Goal: Task Accomplishment & Management: Complete application form

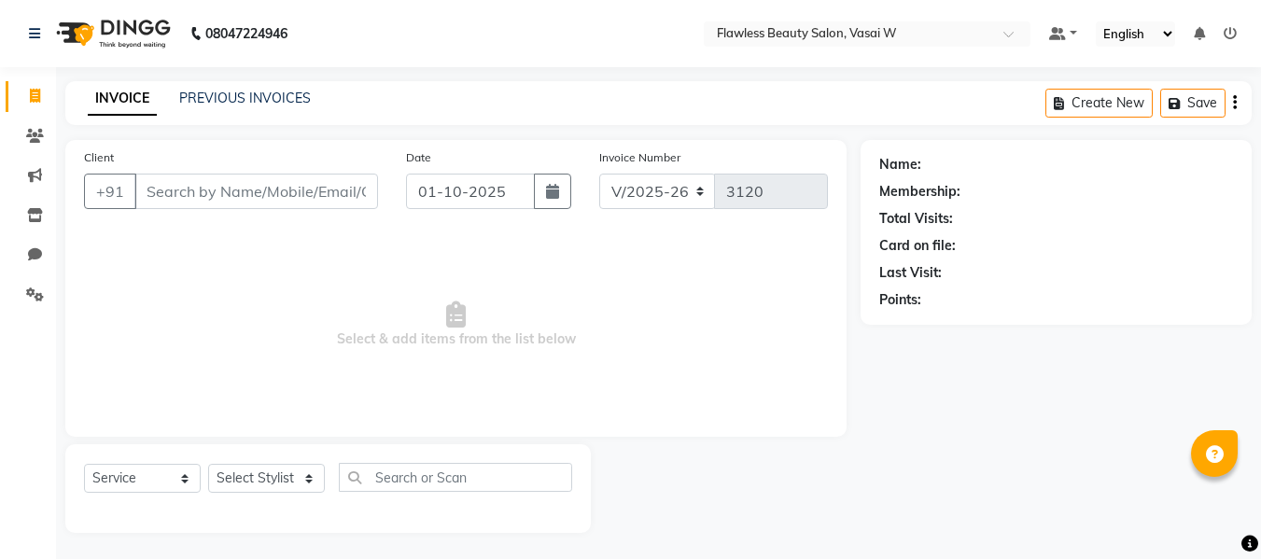
select select "8090"
select select "service"
drag, startPoint x: 0, startPoint y: 0, endPoint x: 294, endPoint y: 184, distance: 346.6
click at [294, 184] on input "Client" at bounding box center [256, 189] width 244 height 35
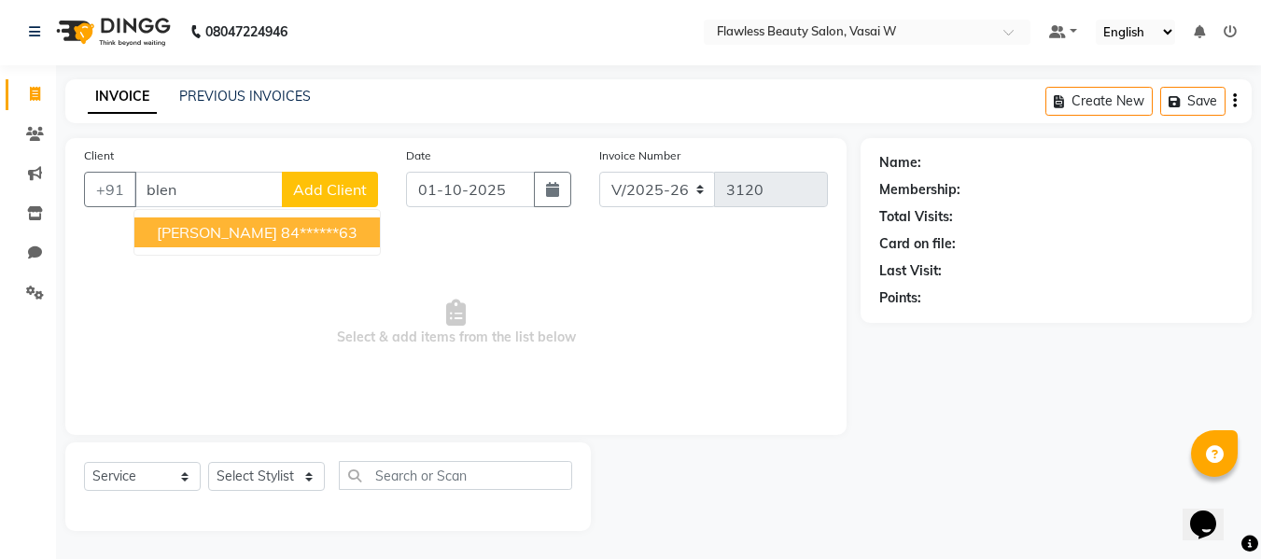
click at [286, 226] on ngb-highlight "84******63" at bounding box center [319, 232] width 77 height 19
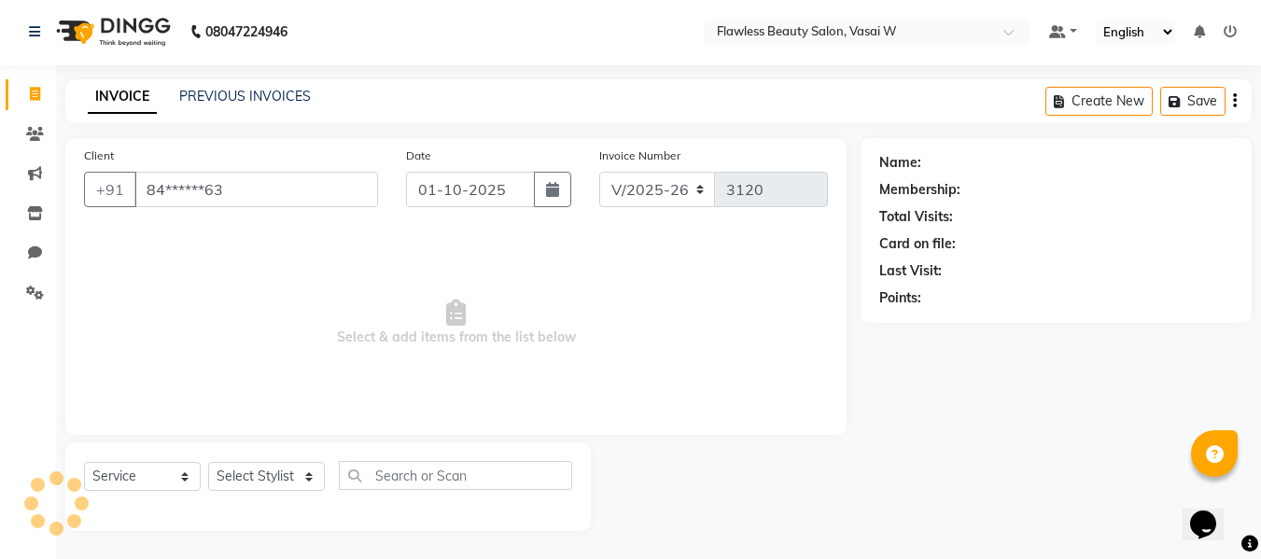
type input "84******63"
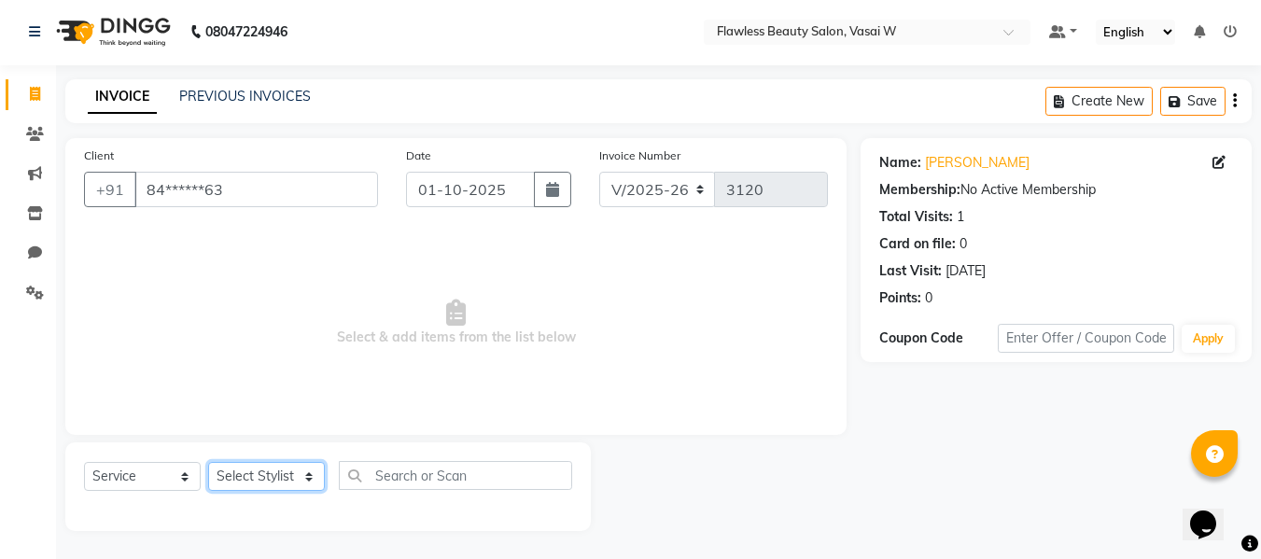
click at [264, 476] on select "Select Stylist [PERSON_NAME] [PERSON_NAME] [PERSON_NAME] maam Nisha Pari [PERSO…" at bounding box center [266, 476] width 117 height 29
select select "76404"
click at [208, 462] on select "Select Stylist [PERSON_NAME] [PERSON_NAME] [PERSON_NAME] maam Nisha Pari [PERSO…" at bounding box center [266, 476] width 117 height 29
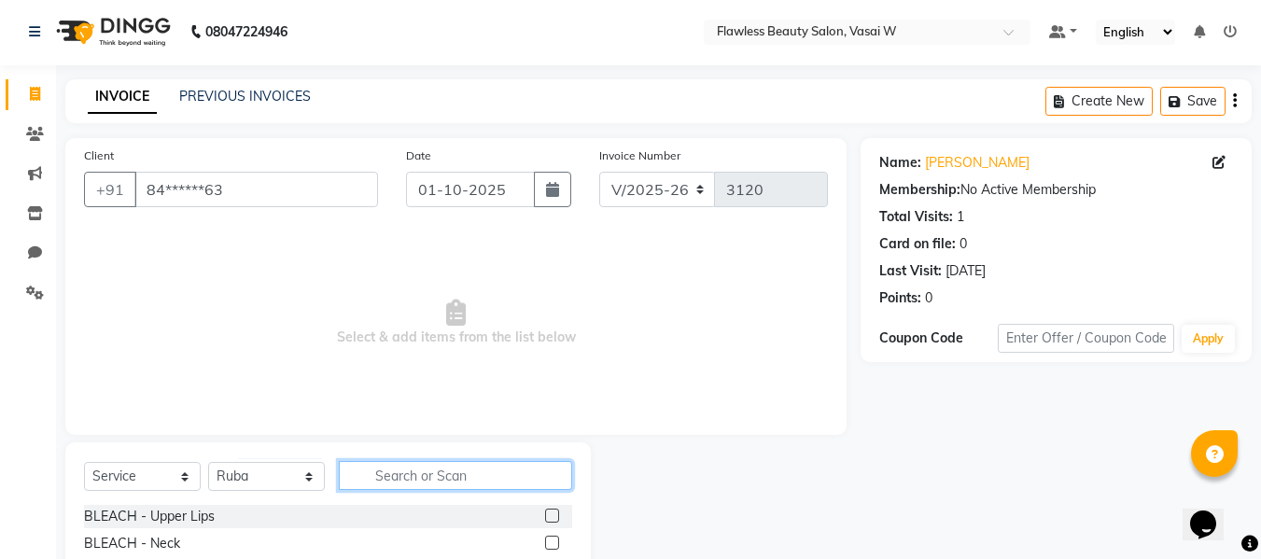
click at [406, 479] on input "text" at bounding box center [455, 475] width 233 height 29
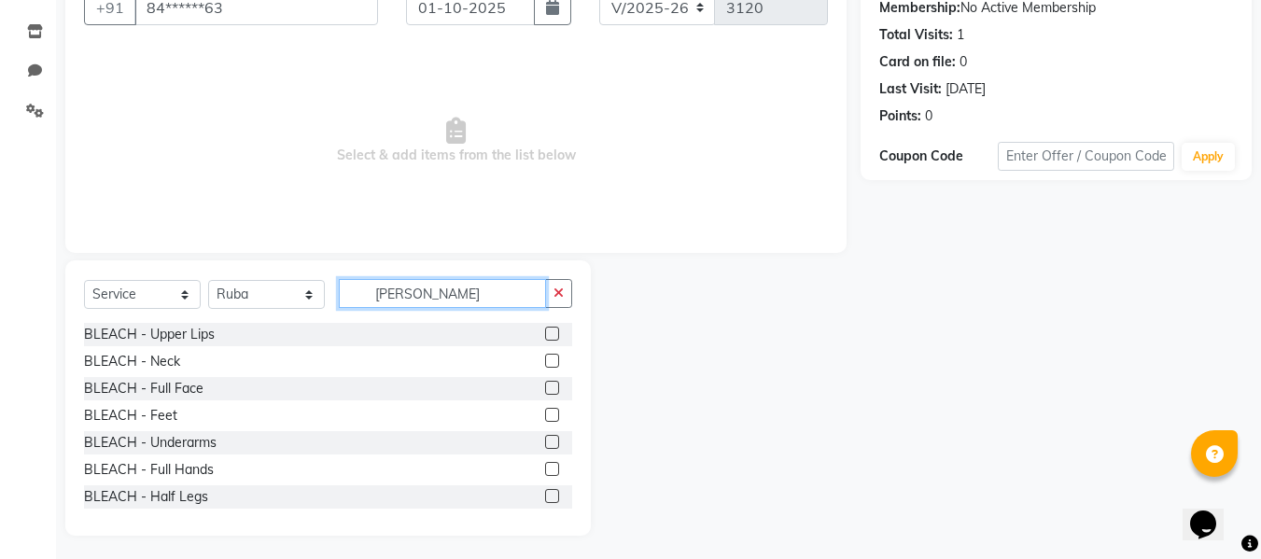
scroll to position [188, 0]
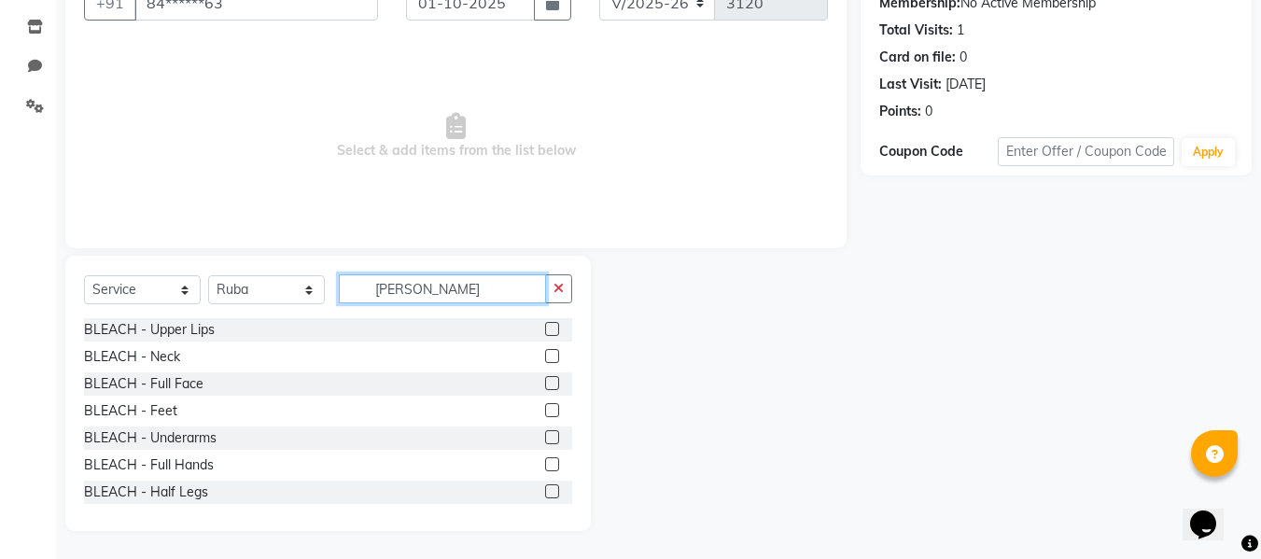
type input "[PERSON_NAME]"
click at [545, 383] on label at bounding box center [552, 383] width 14 height 14
click at [545, 383] on input "checkbox" at bounding box center [551, 384] width 12 height 12
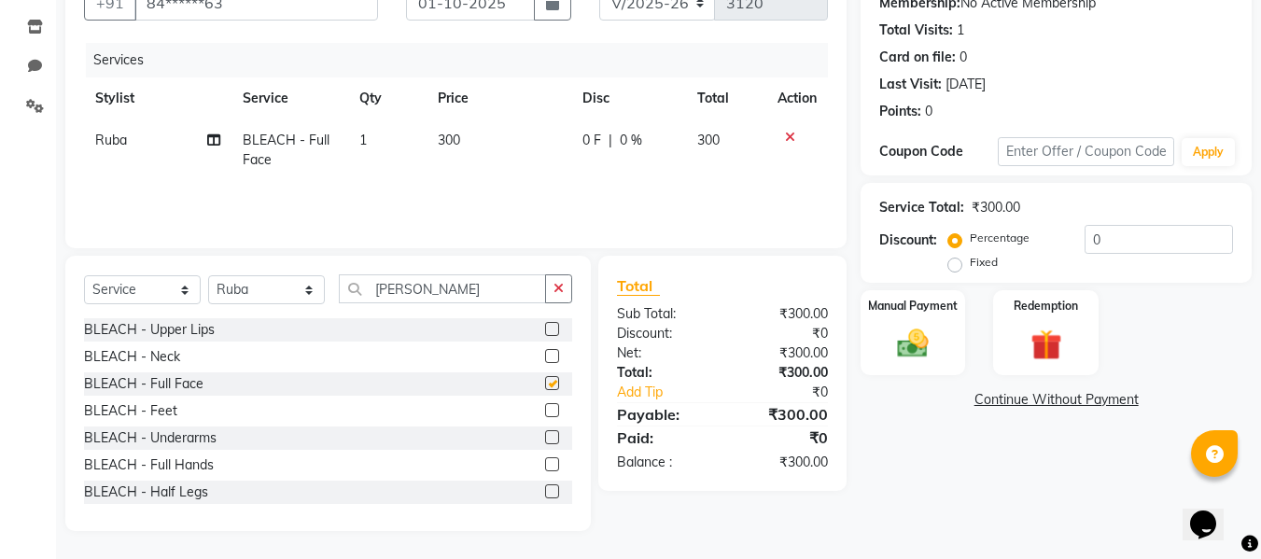
checkbox input "false"
click at [561, 290] on icon "button" at bounding box center [558, 288] width 10 height 13
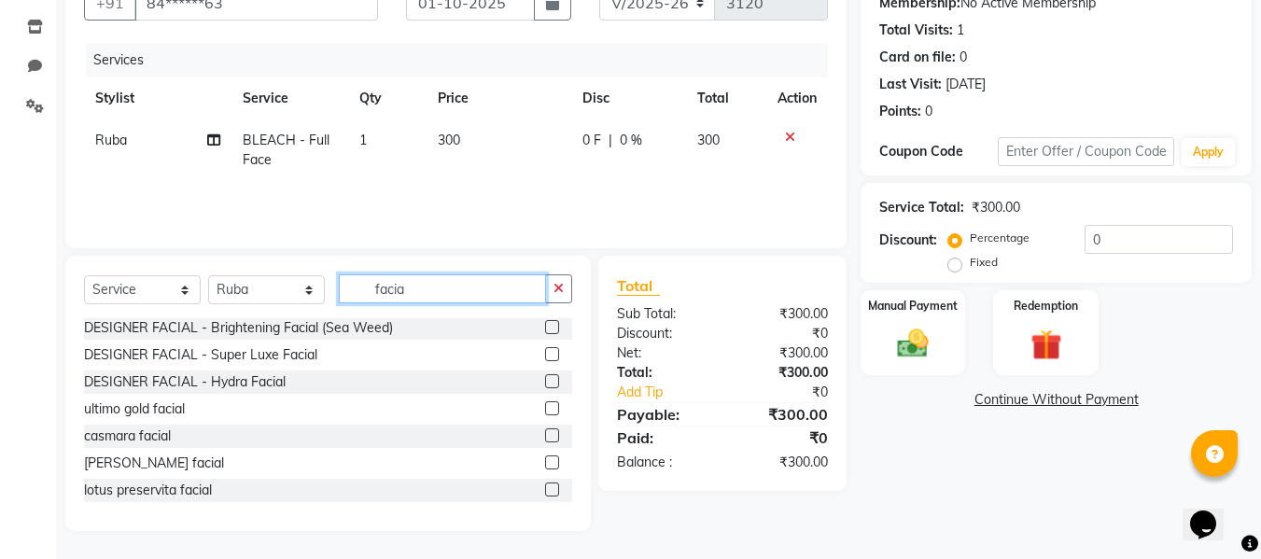
scroll to position [273, 0]
type input "facia"
click at [545, 488] on label at bounding box center [552, 488] width 14 height 14
click at [545, 488] on input "checkbox" at bounding box center [551, 489] width 12 height 12
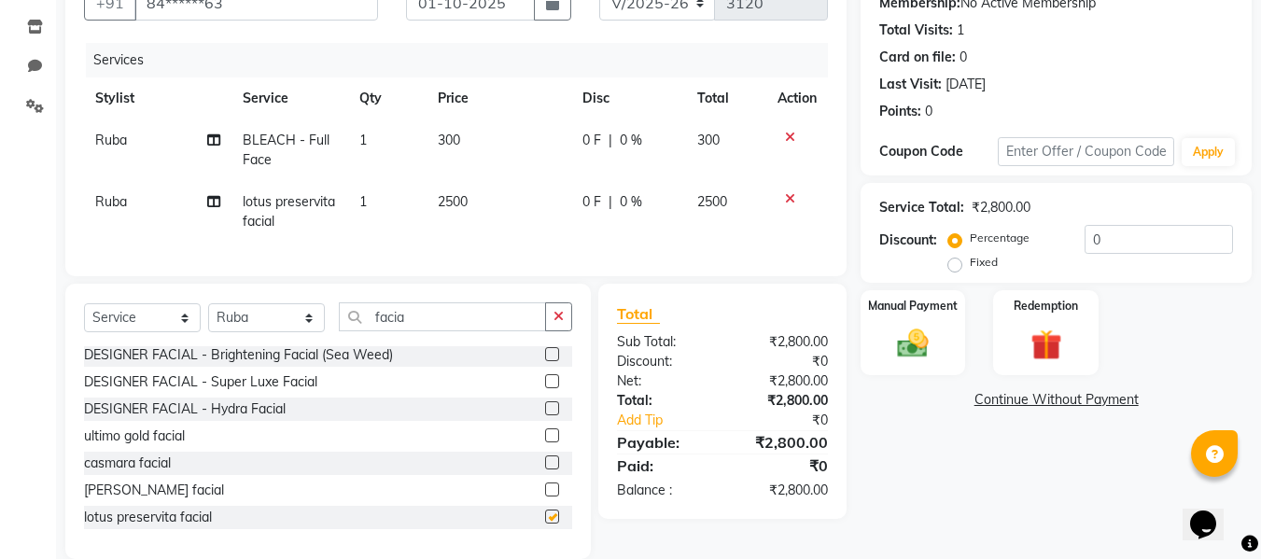
checkbox input "false"
click at [562, 323] on icon "button" at bounding box center [558, 316] width 10 height 13
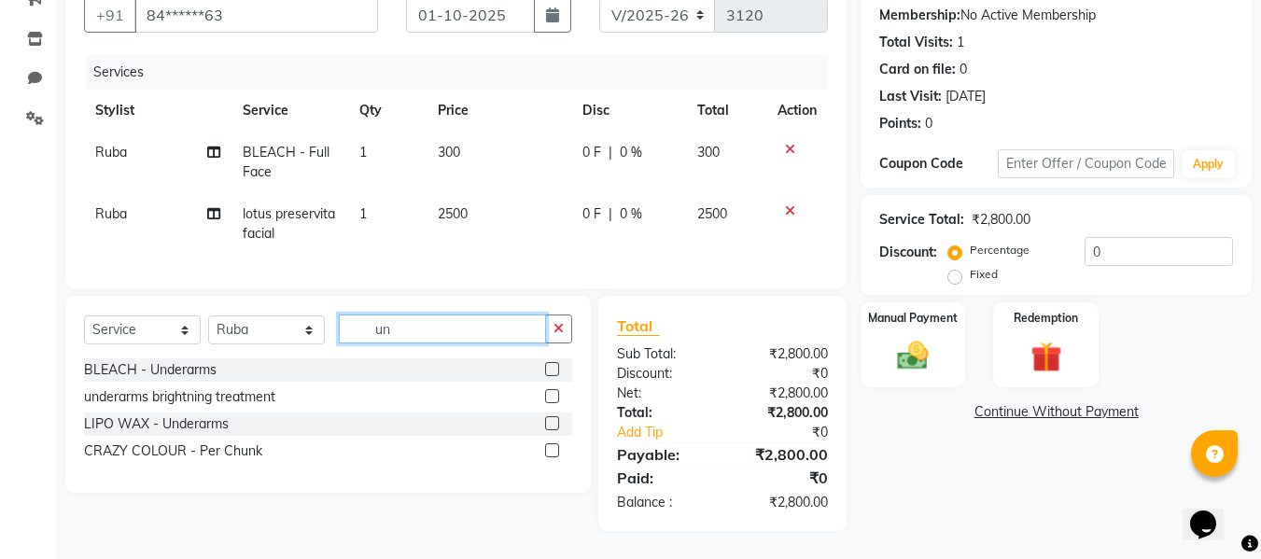
scroll to position [0, 0]
type input "under"
click at [550, 423] on label at bounding box center [552, 423] width 14 height 14
click at [550, 423] on input "checkbox" at bounding box center [551, 424] width 12 height 12
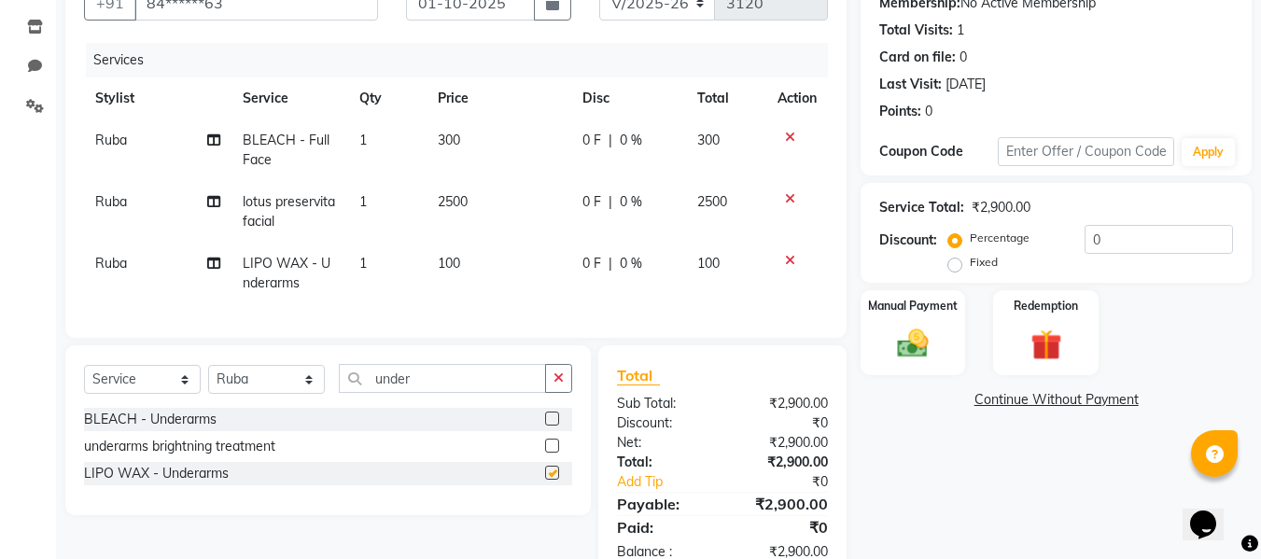
checkbox input "false"
click at [557, 384] on icon "button" at bounding box center [558, 377] width 10 height 13
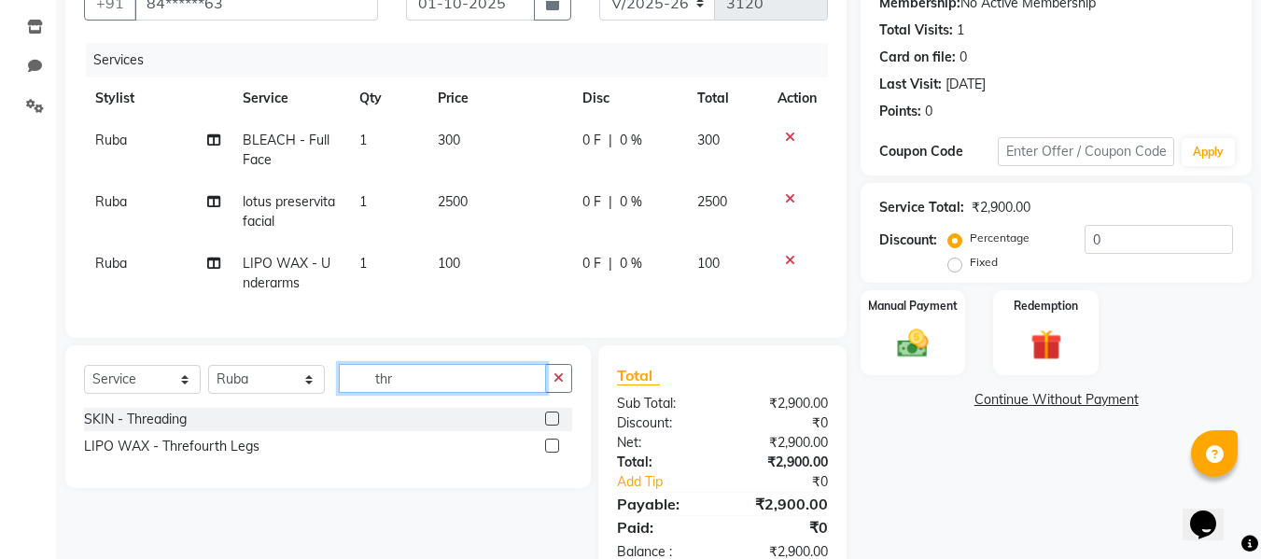
type input "thr"
click at [552, 425] on label at bounding box center [552, 418] width 14 height 14
click at [552, 425] on input "checkbox" at bounding box center [551, 419] width 12 height 12
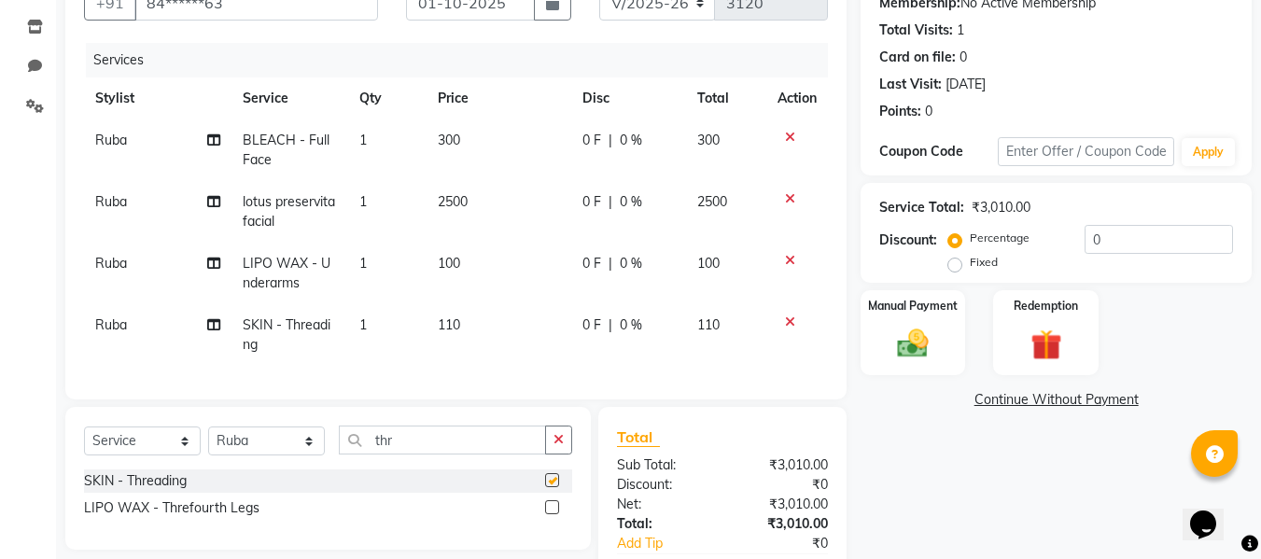
checkbox input "false"
click at [460, 334] on td "110" at bounding box center [498, 335] width 145 height 62
select select "76404"
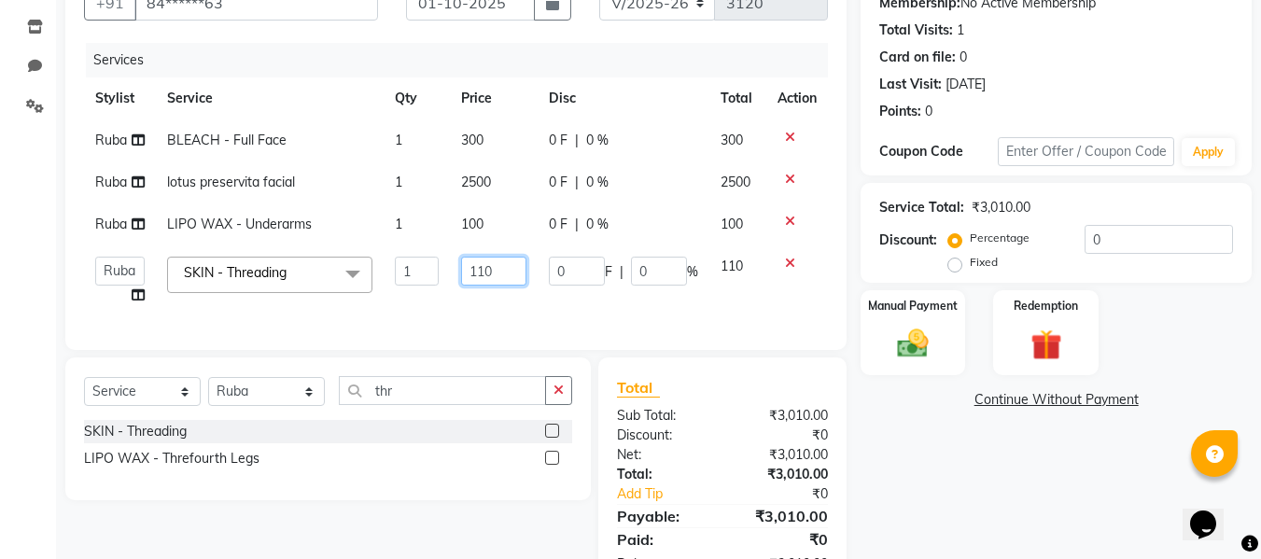
click at [501, 272] on input "110" at bounding box center [493, 271] width 64 height 29
type input "150"
click at [271, 400] on div "Client +91 84******63 Date [DATE] Invoice Number V/2025 V/[PHONE_NUMBER] Servic…" at bounding box center [455, 271] width 809 height 641
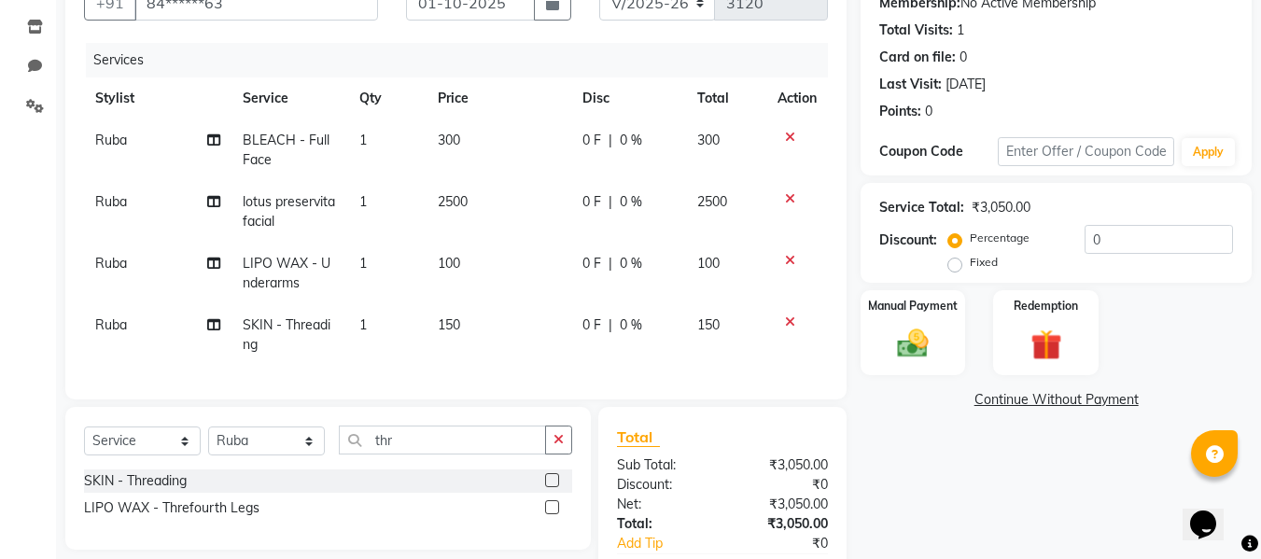
click at [378, 413] on div "Client +91 84******63 Date [DATE] Invoice Number V/2025 V/[PHONE_NUMBER] Servic…" at bounding box center [455, 296] width 809 height 690
click at [166, 444] on select "Select Service Product Membership Package Voucher Prepaid Gift Card" at bounding box center [142, 440] width 117 height 29
select select "product"
click at [84, 440] on select "Select Service Product Membership Package Voucher Prepaid Gift Card" at bounding box center [142, 440] width 117 height 29
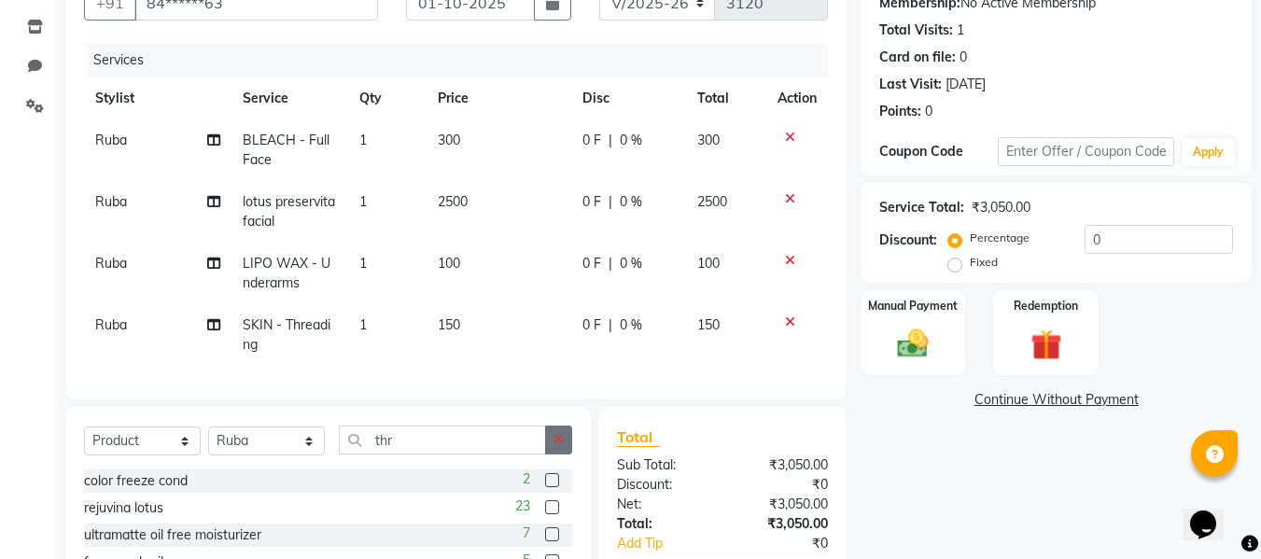
click at [568, 454] on button "button" at bounding box center [558, 439] width 27 height 29
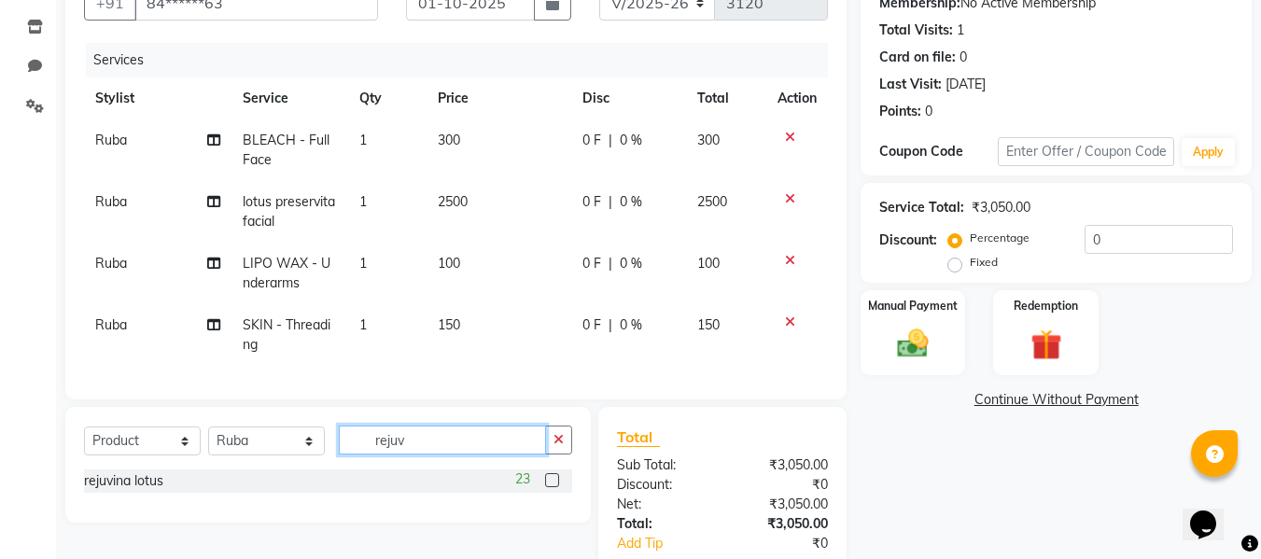
type input "rejuv"
click at [552, 487] on label at bounding box center [552, 480] width 14 height 14
click at [552, 487] on input "checkbox" at bounding box center [551, 481] width 12 height 12
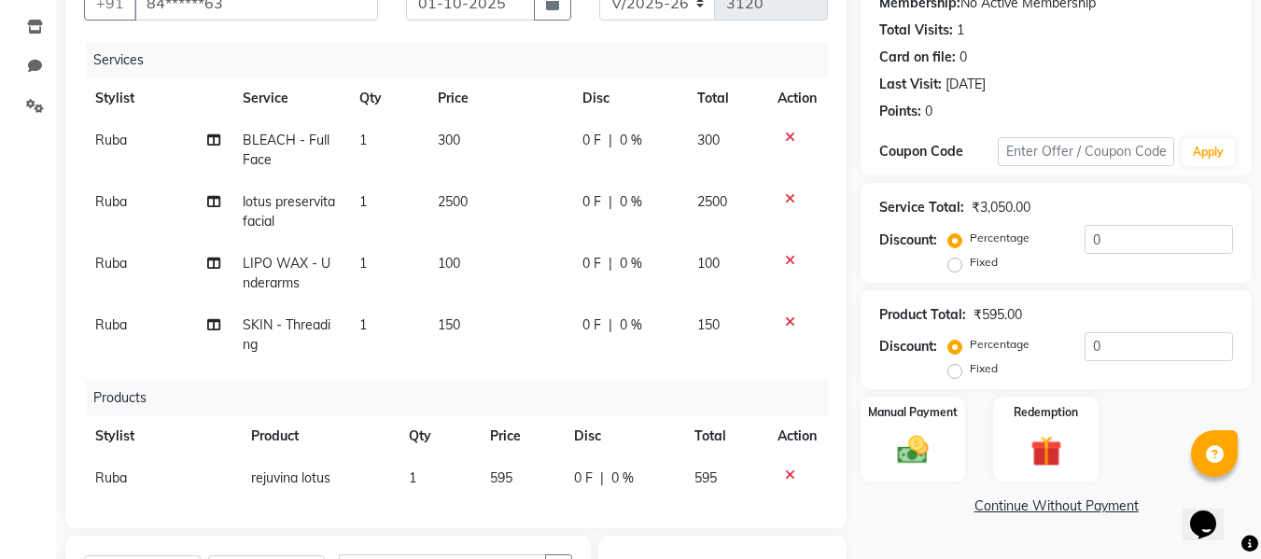
checkbox input "false"
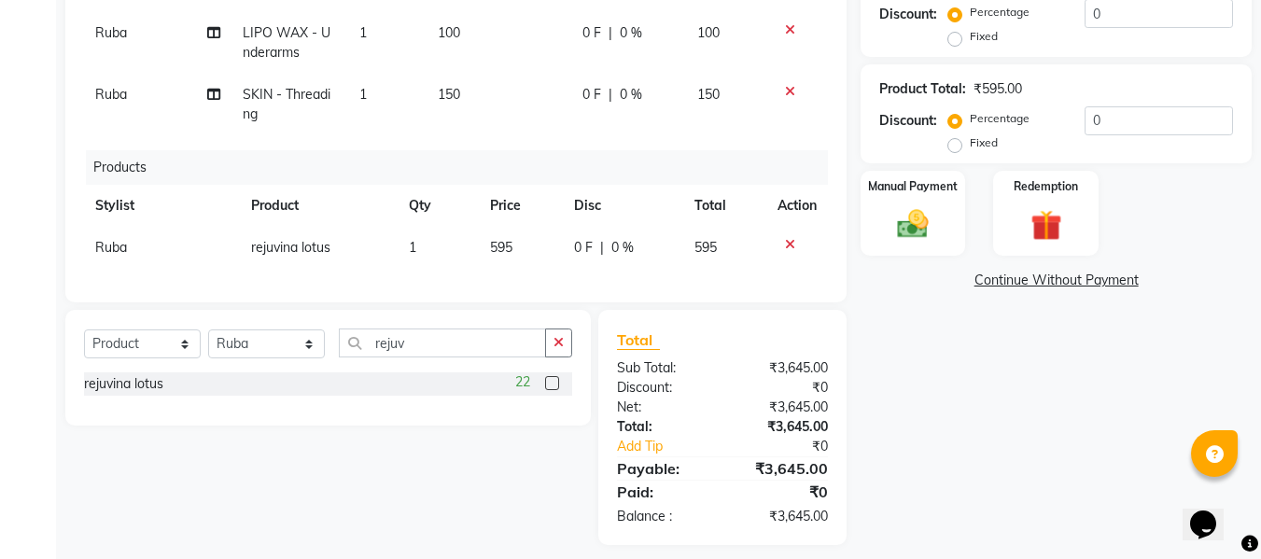
scroll to position [428, 0]
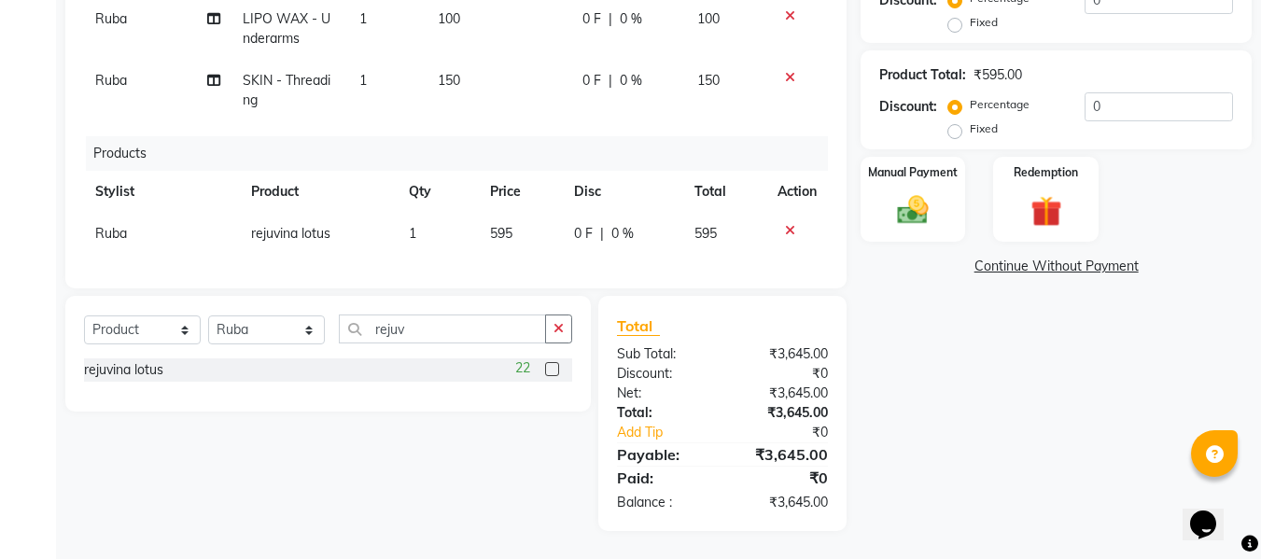
click at [678, 417] on div "Total:" at bounding box center [662, 413] width 119 height 20
click at [885, 189] on div "Manual Payment" at bounding box center [912, 199] width 109 height 89
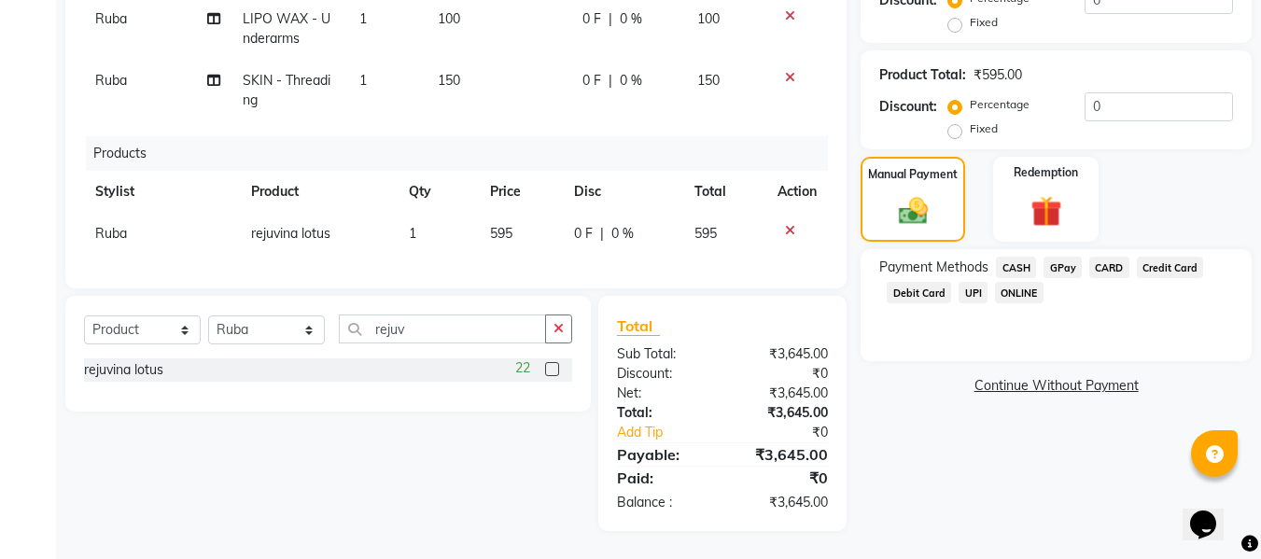
click at [1068, 265] on span "GPay" at bounding box center [1062, 267] width 38 height 21
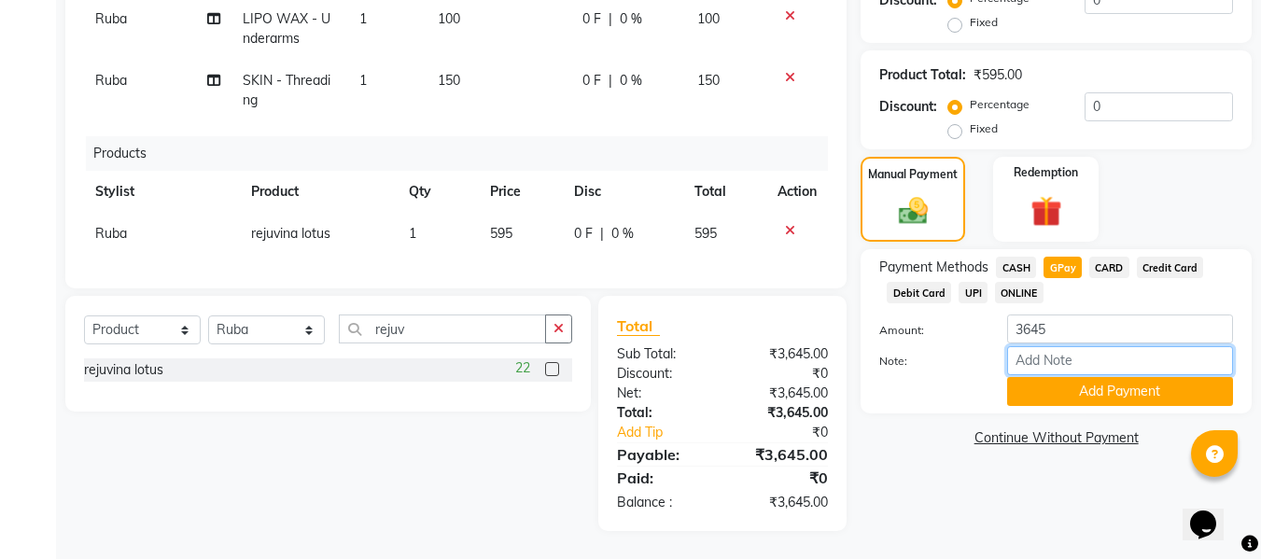
click at [1054, 357] on input "Note:" at bounding box center [1120, 360] width 226 height 29
type input "Gpay"
click at [1106, 392] on button "Add Payment" at bounding box center [1120, 391] width 226 height 29
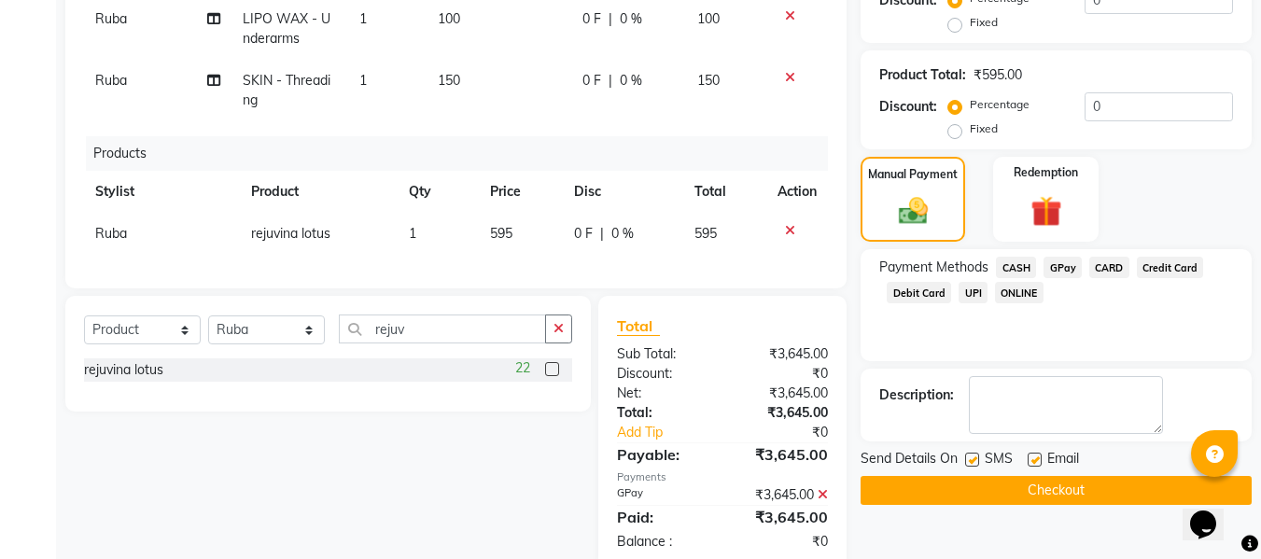
click at [1032, 459] on label at bounding box center [1034, 460] width 14 height 14
click at [1032, 459] on input "checkbox" at bounding box center [1033, 460] width 12 height 12
checkbox input "false"
click at [974, 458] on label at bounding box center [972, 460] width 14 height 14
click at [974, 458] on input "checkbox" at bounding box center [971, 460] width 12 height 12
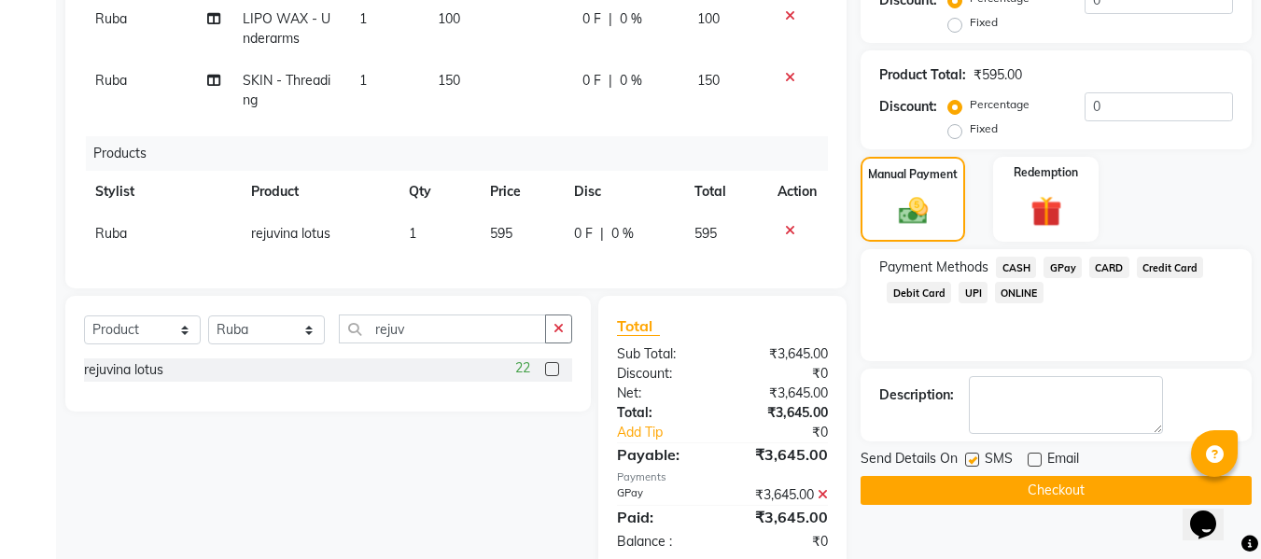
checkbox input "false"
click at [927, 490] on button "Checkout" at bounding box center [1055, 490] width 391 height 29
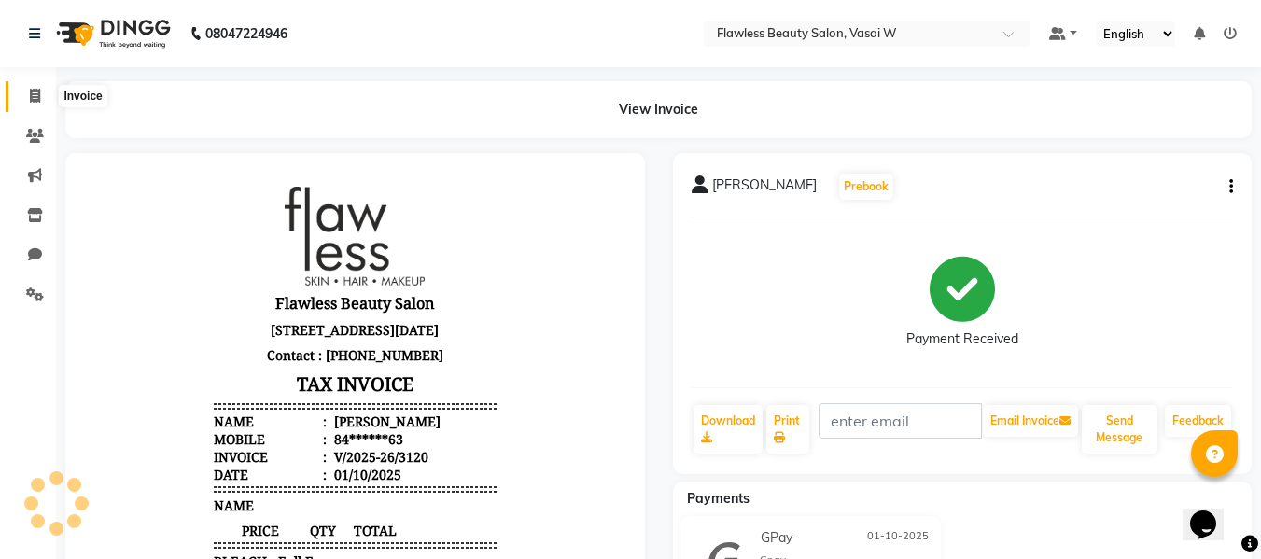
click at [37, 94] on icon at bounding box center [35, 96] width 10 height 14
select select "service"
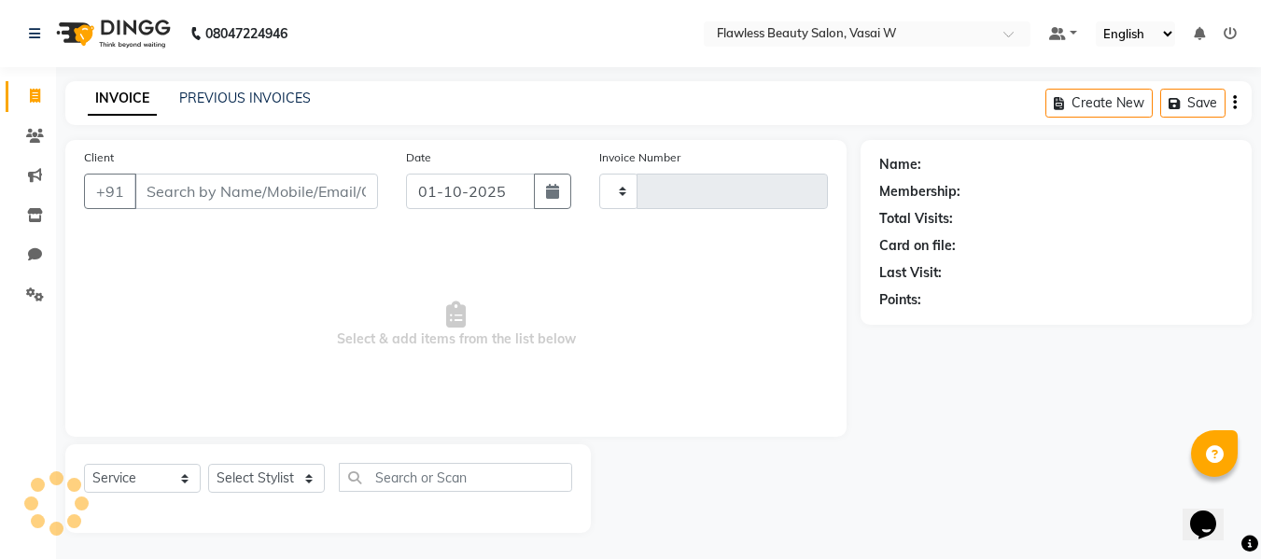
type input "3121"
select select "8090"
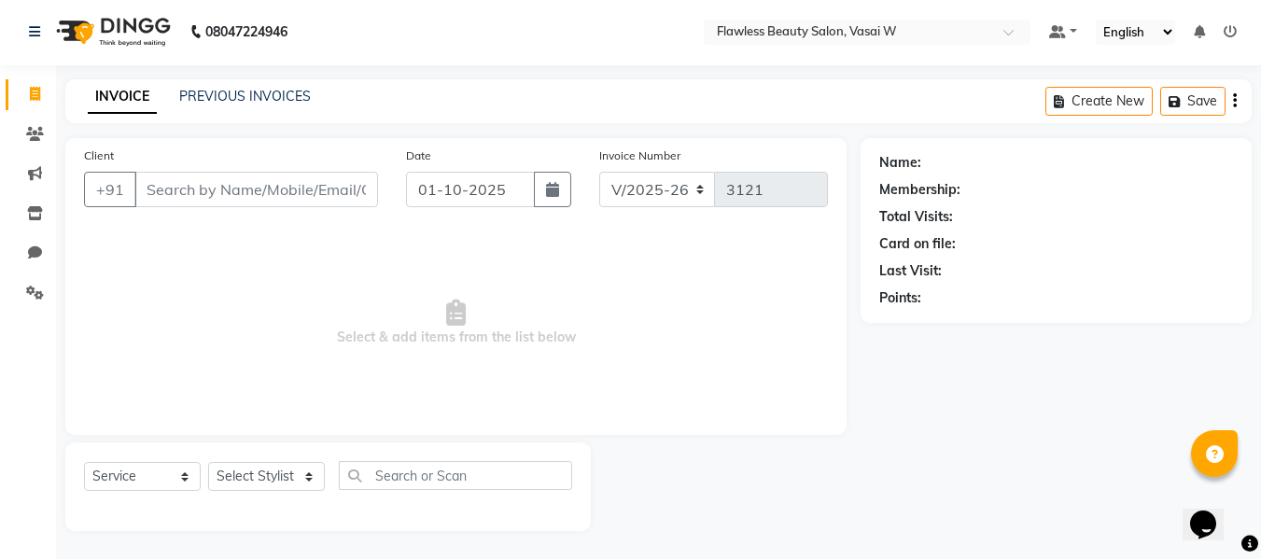
click at [291, 147] on div "Client +91" at bounding box center [231, 184] width 322 height 77
